Goal: Transaction & Acquisition: Download file/media

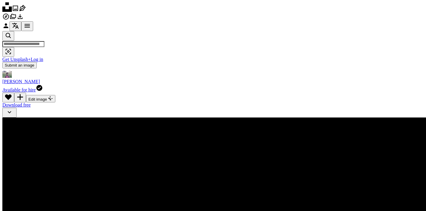
scroll to position [2092, 0]
